Goal: Task Accomplishment & Management: Use online tool/utility

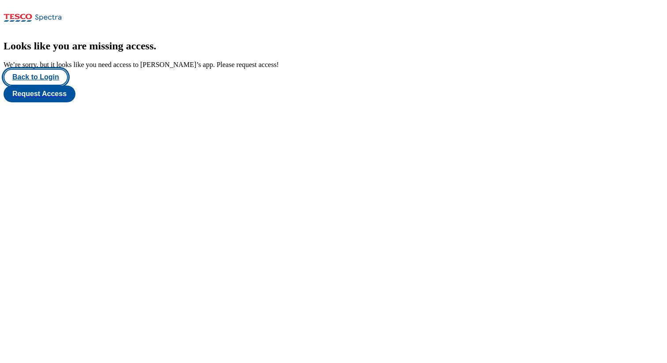
click at [45, 86] on button "Back to Login" at bounding box center [36, 77] width 64 height 17
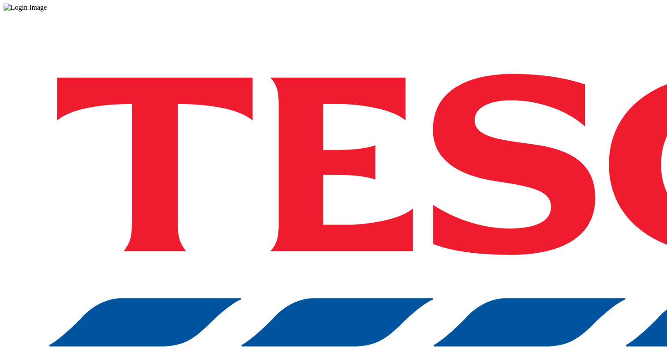
click at [401, 23] on div "Log in to the Spectra’s dashboard using Tesco’s credentials. If you don’t have …" at bounding box center [334, 230] width 660 height 439
